Goal: Navigation & Orientation: Find specific page/section

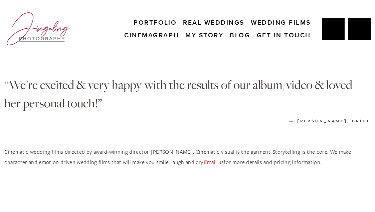
click at [213, 33] on link "My Story" at bounding box center [204, 35] width 38 height 13
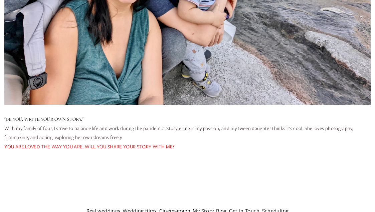
scroll to position [2596, 0]
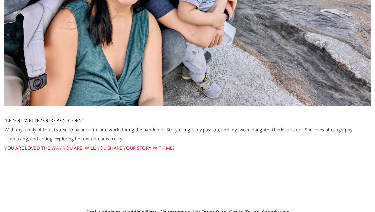
click at [104, 207] on link "Real weddings" at bounding box center [104, 212] width 34 height 10
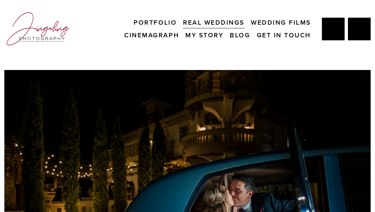
scroll to position [0, 0]
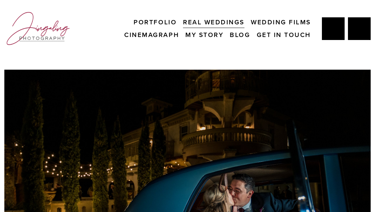
click at [286, 30] on link "Get In Touch" at bounding box center [284, 35] width 54 height 13
